Goal: Transaction & Acquisition: Purchase product/service

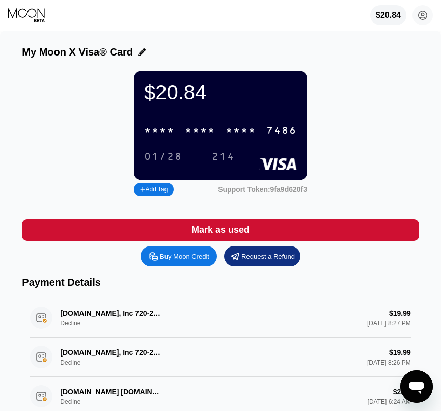
click at [160, 258] on div "Buy Moon Credit" at bounding box center [184, 256] width 49 height 9
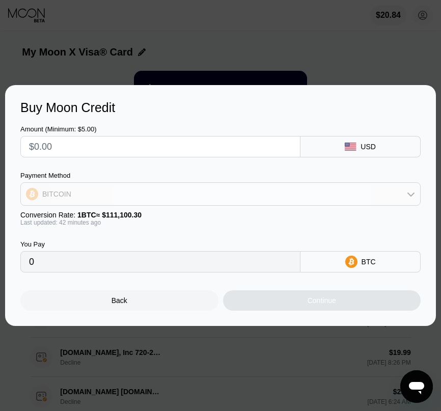
click at [174, 193] on div "BITCOIN" at bounding box center [221, 194] width 400 height 20
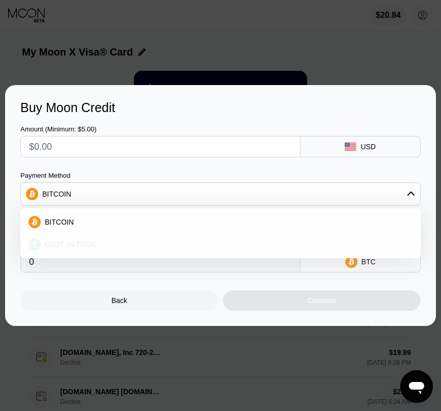
click at [92, 243] on span "USDT on TRON" at bounding box center [70, 245] width 51 height 8
type input "0.00"
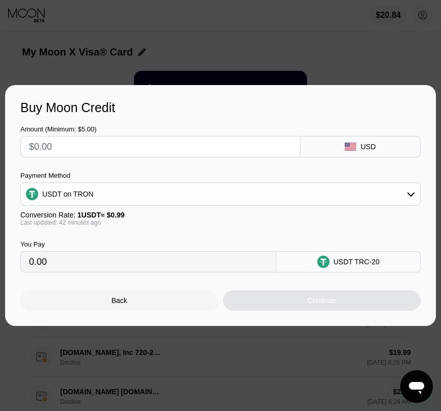
click at [82, 141] on input "text" at bounding box center [160, 147] width 263 height 20
type input "$1"
type input "1.01"
type input "$15"
type input "15.15"
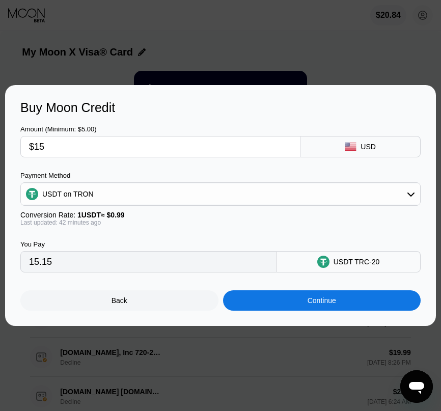
type input "$15"
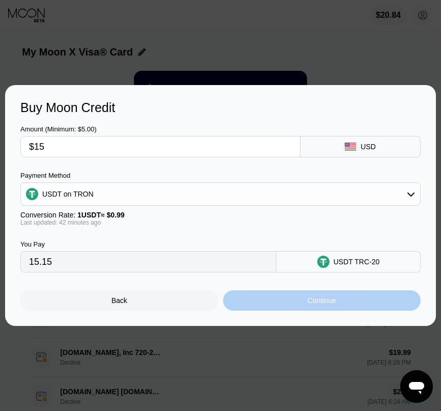
click at [339, 300] on div "Continue" at bounding box center [322, 300] width 198 height 20
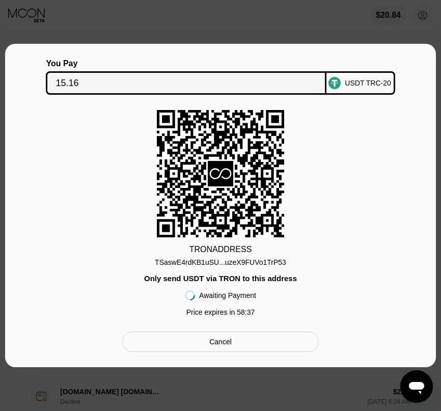
click at [213, 262] on div "TSaswE4rdKB1uSU...uzeX9FUVo1TrP53" at bounding box center [220, 262] width 131 height 8
click at [232, 261] on div "TSaswE4rdKB1uSU...uzeX9FUVo1TrP53" at bounding box center [220, 262] width 131 height 8
click at [208, 260] on div "TSaswE4rdKB1uSU...uzeX9FUVo1TrP53" at bounding box center [220, 262] width 131 height 8
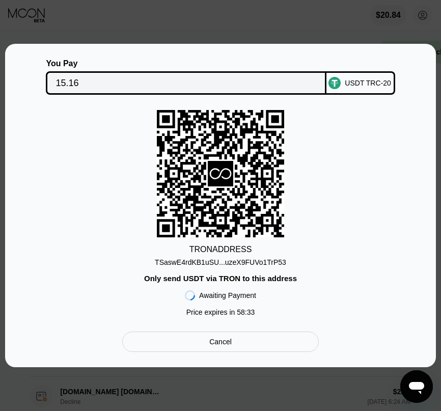
click at [209, 260] on div "TSaswE4rdKB1uSU...uzeX9FUVo1TrP53" at bounding box center [220, 262] width 131 height 8
click at [210, 261] on div "TSaswE4rdKB1uSU...uzeX9FUVo1TrP53" at bounding box center [220, 262] width 131 height 8
click at [213, 261] on div "TSaswE4rdKB1uSU...uzeX9FUVo1TrP53" at bounding box center [220, 262] width 131 height 8
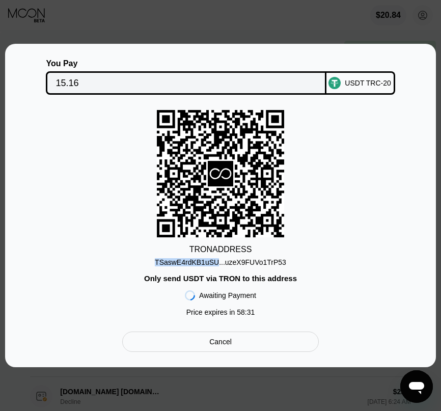
click at [213, 261] on div "TSaswE4rdKB1uSU...uzeX9FUVo1TrP53" at bounding box center [220, 262] width 131 height 8
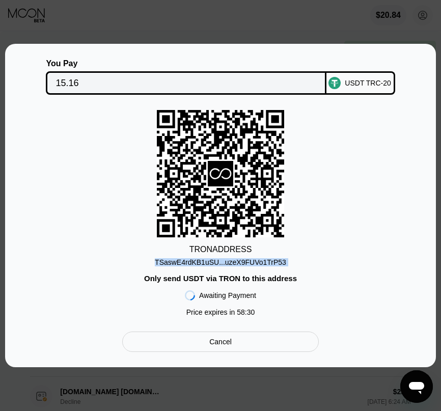
click at [213, 261] on div "TSaswE4rdKB1uSU...uzeX9FUVo1TrP53" at bounding box center [220, 262] width 131 height 8
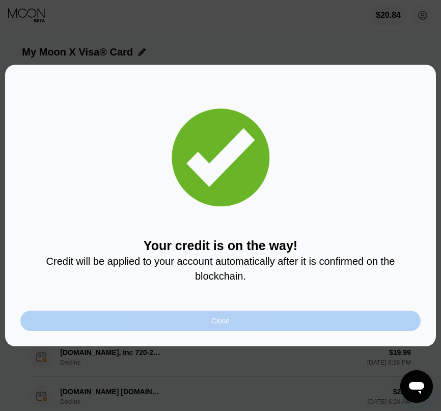
click at [232, 311] on div "Close" at bounding box center [220, 321] width 401 height 20
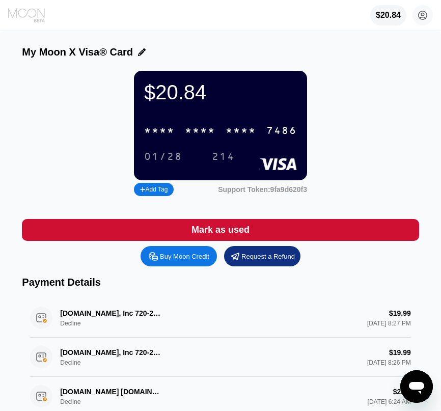
click at [30, 16] on icon at bounding box center [27, 15] width 38 height 15
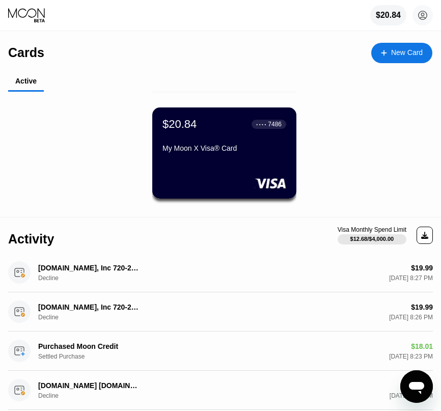
click at [31, 12] on icon at bounding box center [27, 15] width 38 height 15
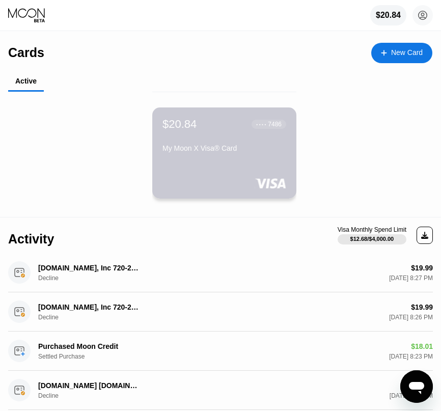
click at [200, 157] on div "$20.84 ● ● ● ● 7486 My Moon X Visa® Card" at bounding box center [224, 153] width 144 height 91
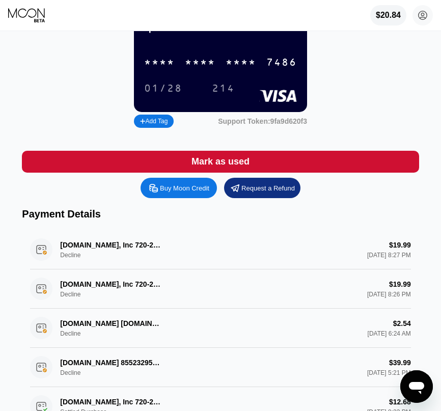
scroll to position [72, 0]
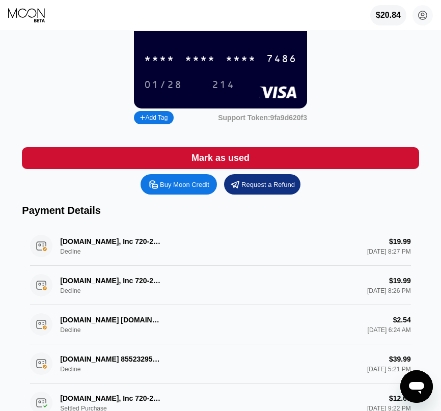
click at [219, 78] on div "214" at bounding box center [223, 84] width 38 height 17
click at [204, 99] on div "$20.84 * * * * * * * * * * * * 7486 01/28 214" at bounding box center [220, 54] width 173 height 110
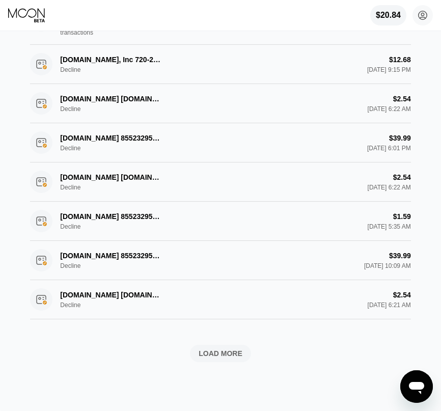
scroll to position [472, 0]
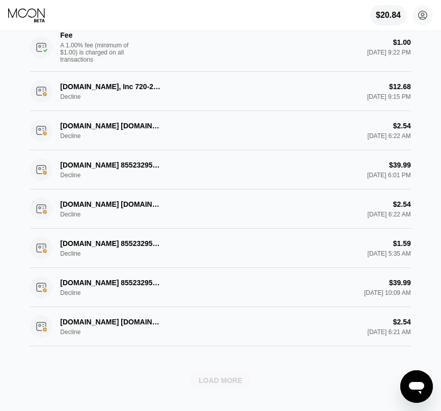
click at [203, 385] on div "LOAD MORE" at bounding box center [221, 380] width 44 height 9
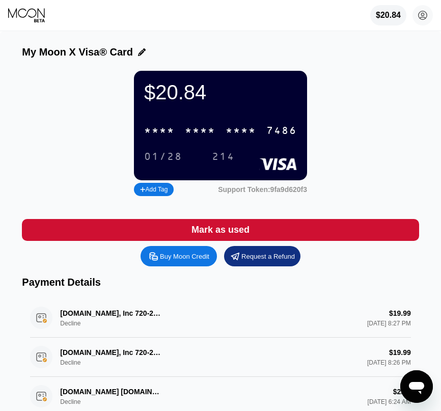
scroll to position [0, 0]
click at [16, 18] on icon at bounding box center [27, 15] width 38 height 15
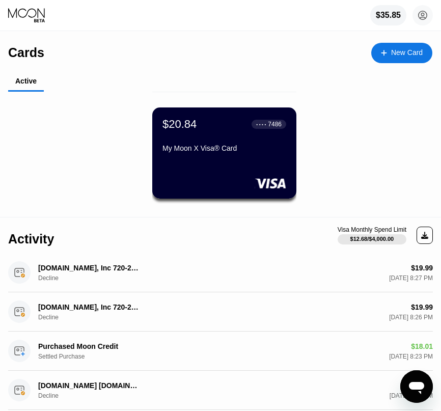
click at [22, 15] on icon at bounding box center [27, 15] width 38 height 15
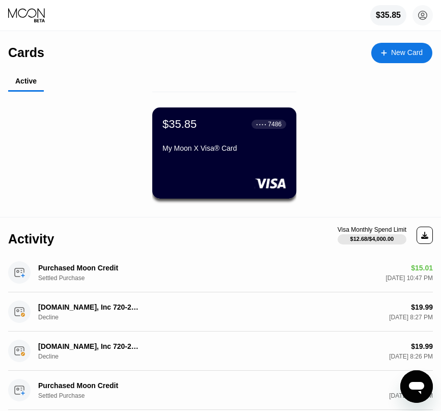
click at [257, 151] on div "My Moon X Visa® Card" at bounding box center [225, 148] width 124 height 8
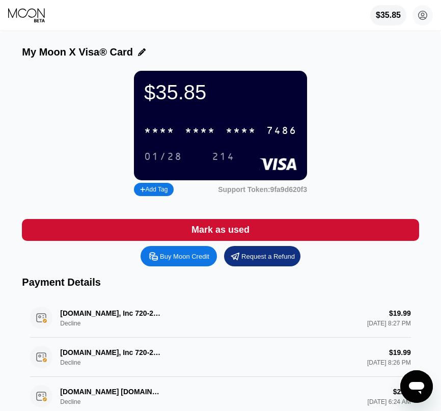
click at [208, 129] on div "* * * *" at bounding box center [200, 131] width 31 height 12
click at [267, 129] on div "7486" at bounding box center [282, 131] width 31 height 12
click at [208, 129] on div "* * * *" at bounding box center [200, 131] width 31 height 12
click at [213, 156] on div "214" at bounding box center [223, 157] width 23 height 12
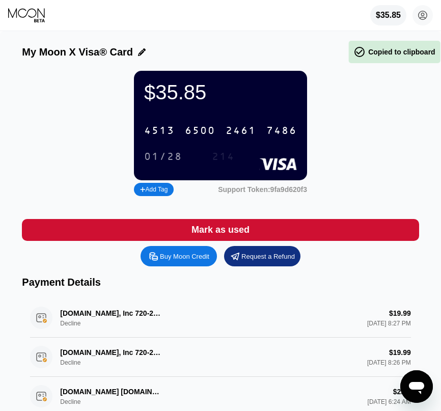
click at [213, 156] on div "214" at bounding box center [223, 157] width 23 height 12
